Goal: Information Seeking & Learning: Learn about a topic

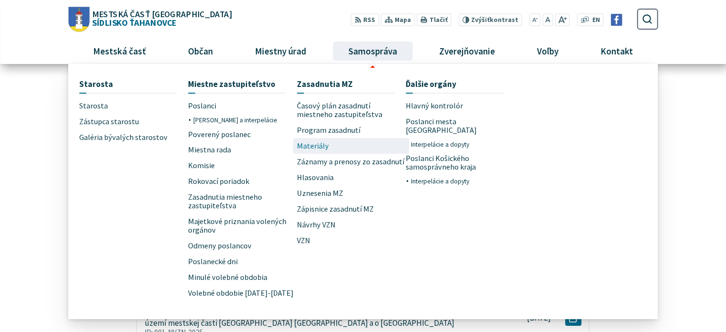
click at [314, 145] on span "Materiály" at bounding box center [313, 146] width 32 height 16
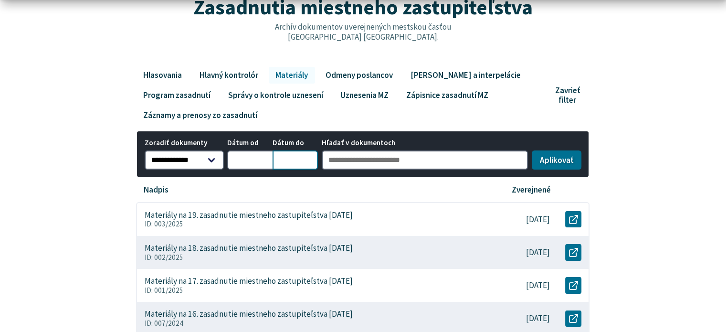
scroll to position [143, 0]
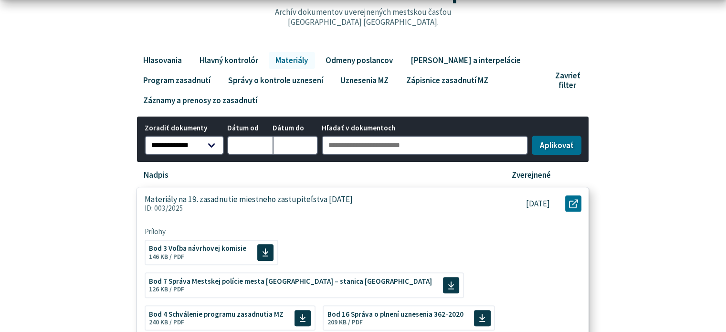
click at [311, 199] on p "Materiály na 19. zasadnutie miestneho zastupiteľstva 3. 9. 2025" at bounding box center [249, 199] width 208 height 10
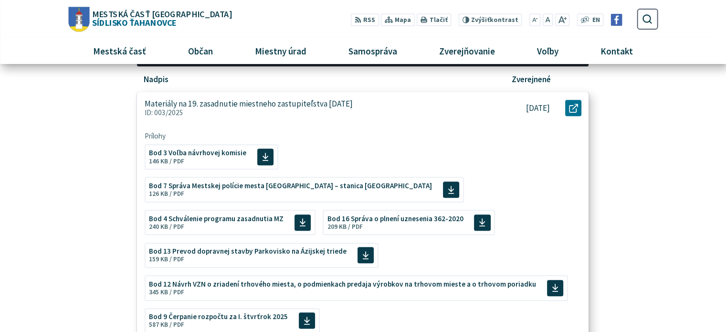
scroll to position [48, 0]
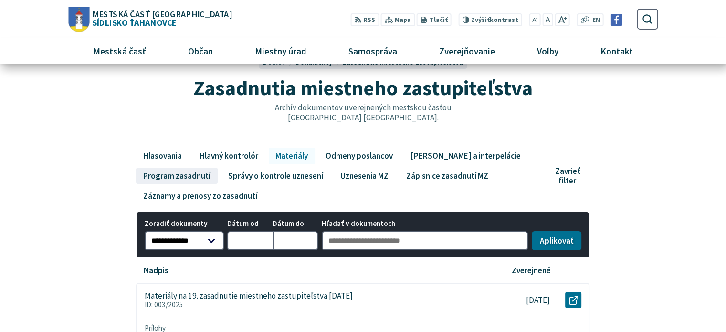
click at [195, 173] on link "Program zasadnutí" at bounding box center [176, 176] width 81 height 16
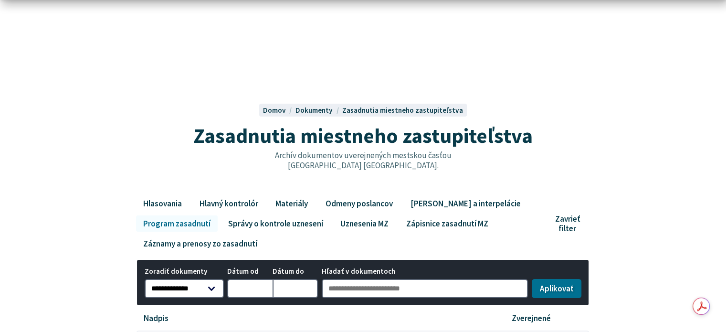
scroll to position [191, 0]
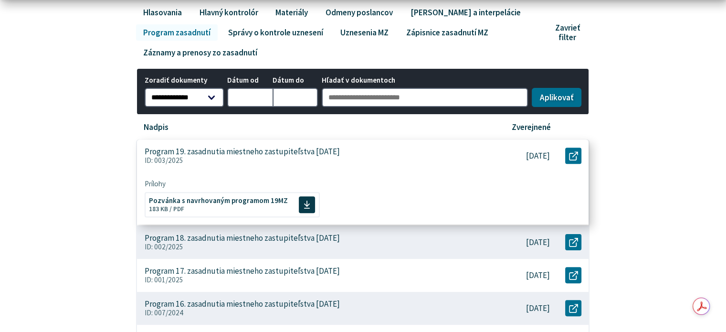
click at [300, 149] on p "Program 19. zasadnutia miestneho zastupiteľstva 03. 09. 2025" at bounding box center [242, 152] width 195 height 10
click at [258, 196] on span "Pozvánka s navrhovaným programom 19MZ" at bounding box center [218, 199] width 139 height 7
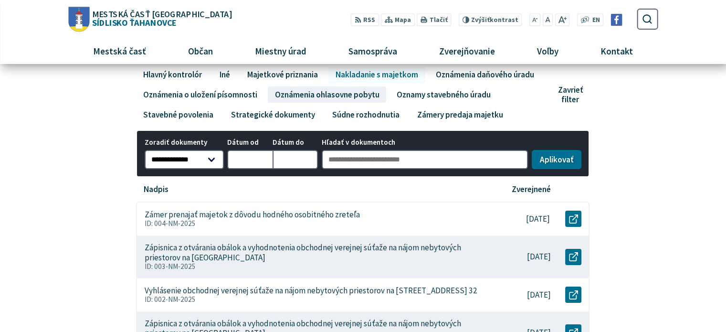
scroll to position [48, 0]
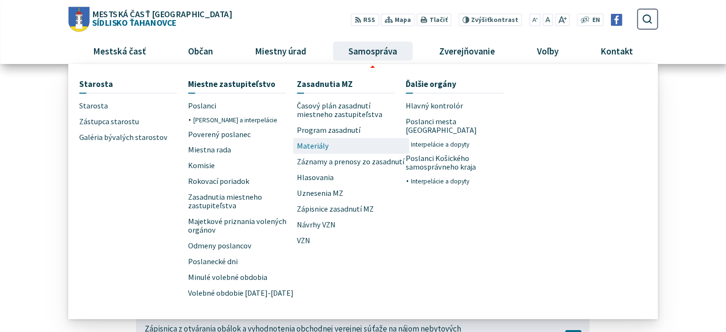
click at [322, 145] on span "Materiály" at bounding box center [313, 146] width 32 height 16
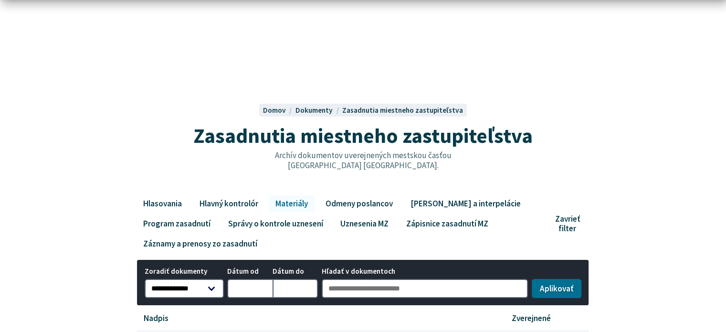
scroll to position [191, 0]
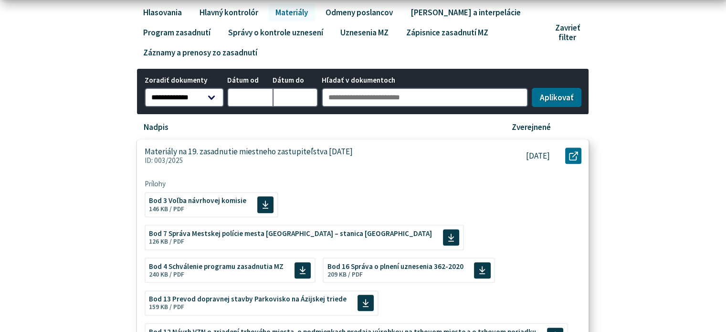
click at [323, 147] on p "Materiály na 19. zasadnutie miestneho zastupiteľstva [DATE]" at bounding box center [249, 152] width 208 height 10
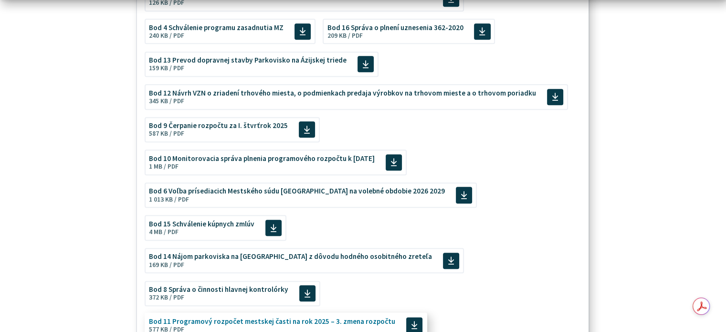
scroll to position [478, 0]
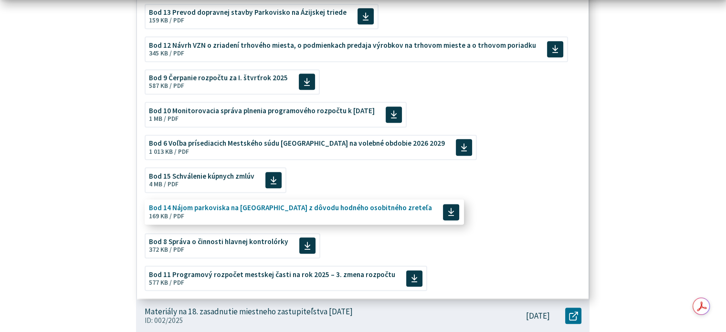
click at [319, 204] on span "Bod 14 Nájom parkoviska na Berlínskej ulici z dôvodu hodného osobitného zreteľa" at bounding box center [290, 207] width 283 height 7
click at [313, 204] on span "Bod 14 Nájom parkoviska na Berlínskej ulici z dôvodu hodného osobitného zreteľa" at bounding box center [290, 207] width 283 height 7
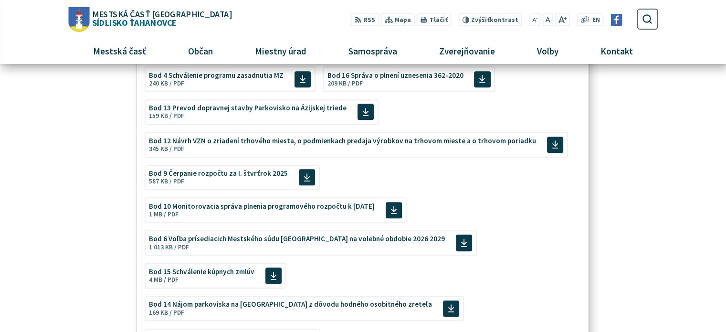
scroll to position [334, 0]
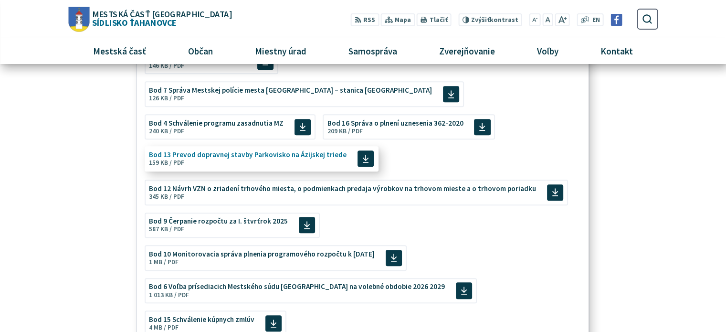
click at [268, 148] on span "Bod 13 Prevod dopravnej stavby Parkovisko na Ázijskej triede Veľkosť a typ súbo…" at bounding box center [248, 159] width 198 height 22
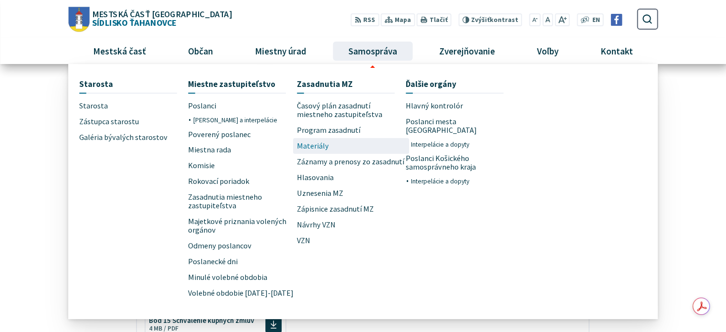
click at [344, 149] on link "Materiály" at bounding box center [351, 146] width 109 height 16
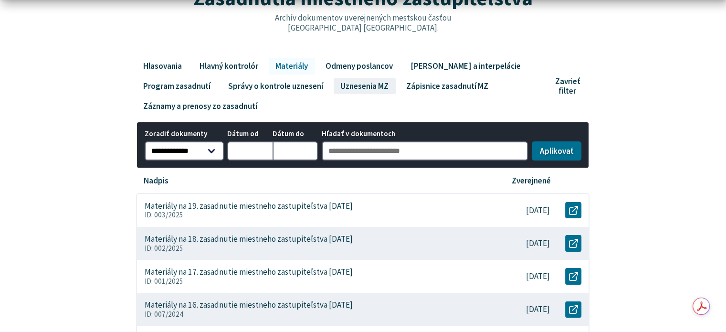
scroll to position [143, 0]
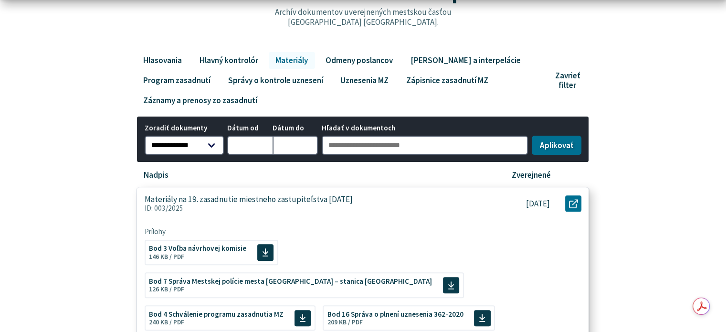
click at [336, 196] on p "Materiály na 19. zasadnutie miestneho zastupiteľstva [DATE]" at bounding box center [249, 199] width 208 height 10
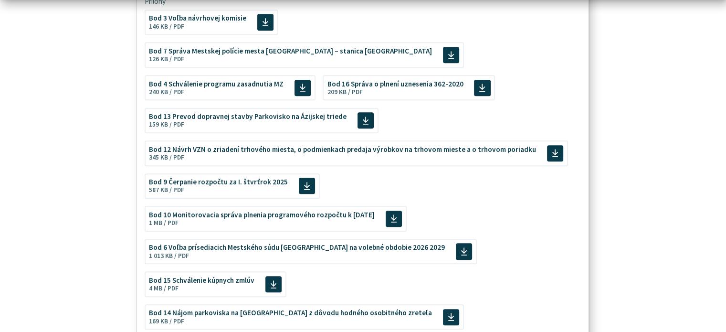
scroll to position [430, 0]
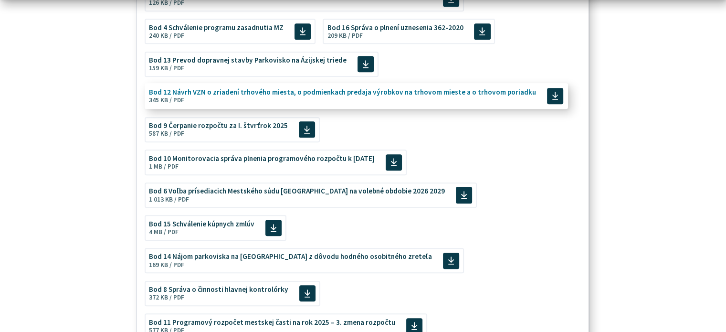
click at [351, 88] on span "Bod 12 Návrh VZN o zriadení trhového miesta, o podmienkach predaja výrobkov na …" at bounding box center [342, 91] width 387 height 7
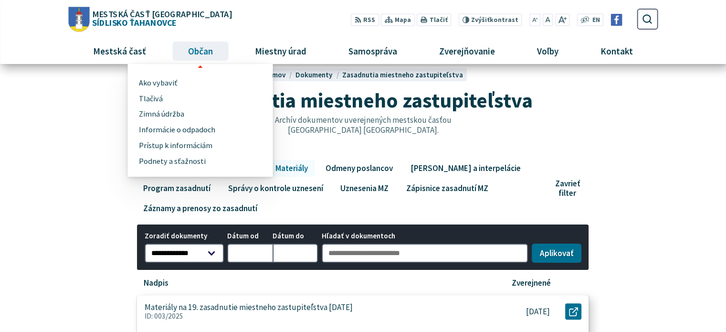
scroll to position [0, 0]
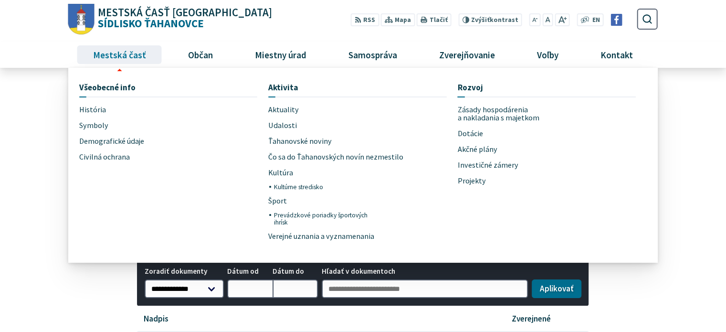
click at [130, 58] on span "Mestská časť" at bounding box center [119, 55] width 60 height 26
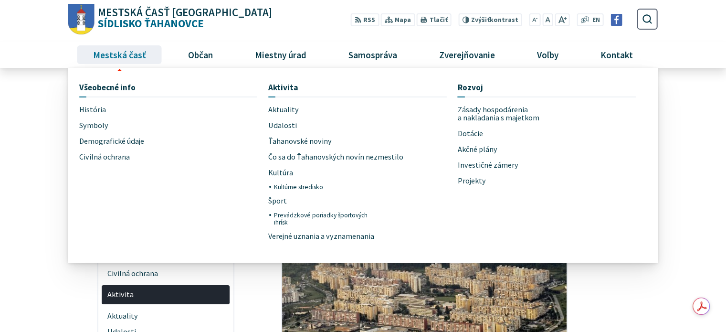
click at [126, 55] on span "Mestská časť" at bounding box center [119, 55] width 60 height 26
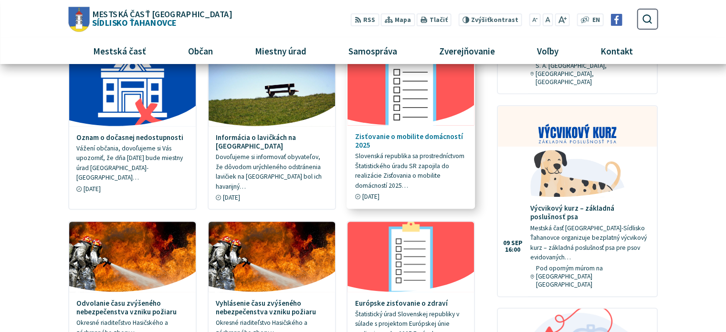
scroll to position [334, 0]
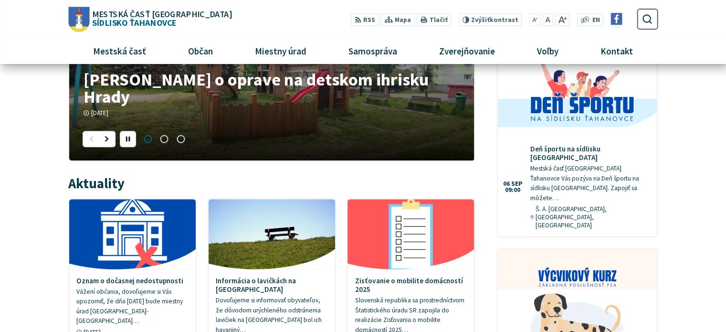
click at [618, 22] on img at bounding box center [617, 19] width 12 height 12
